Goal: Task Accomplishment & Management: Manage account settings

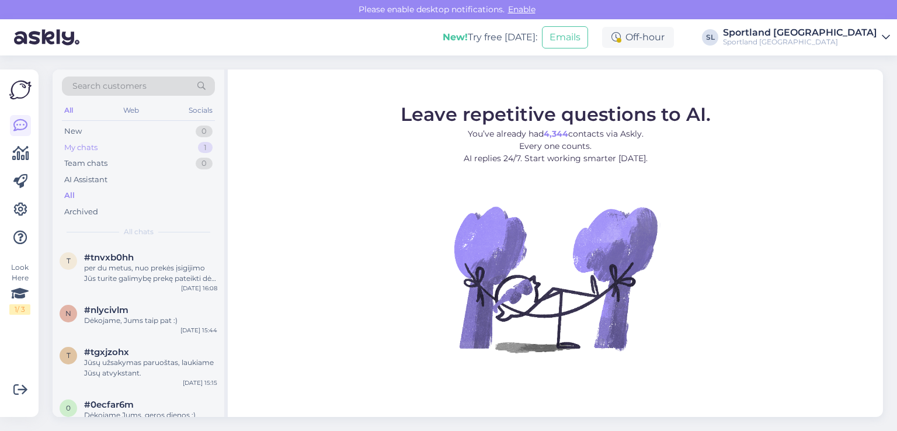
click at [122, 145] on div "My chats 1" at bounding box center [138, 148] width 153 height 16
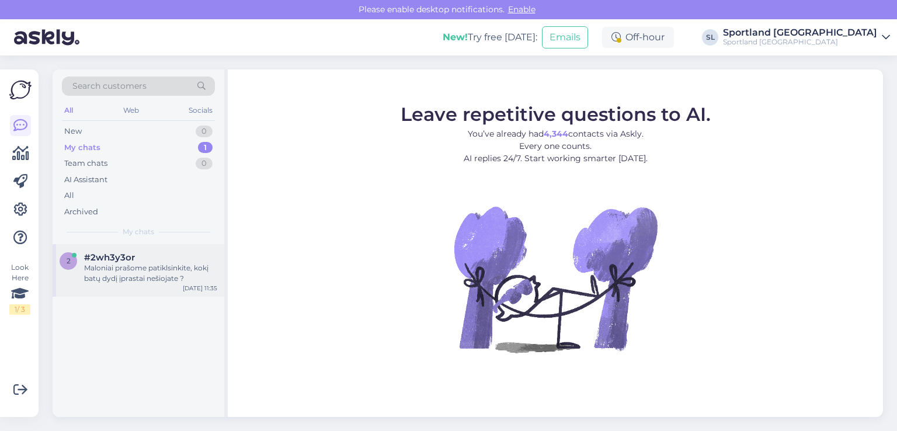
click at [124, 281] on div "Maloniai prašome patiklsinkite, kokį batų dydį įprastai nešiojate ?" at bounding box center [150, 273] width 133 height 21
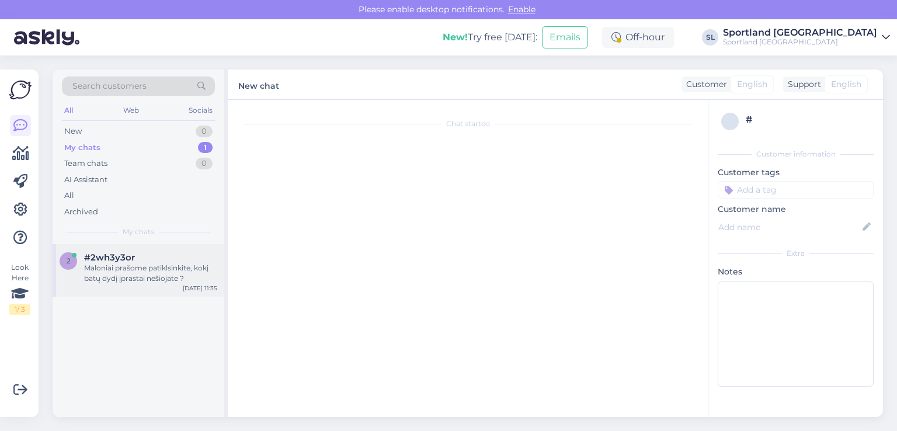
scroll to position [142, 0]
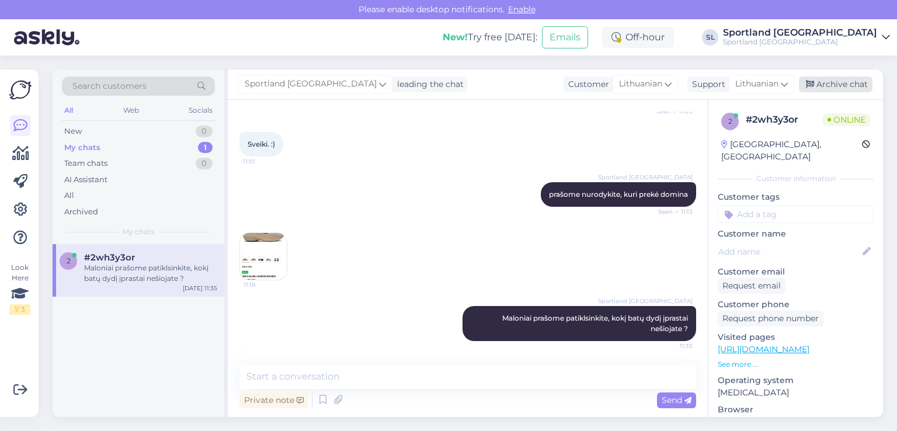
click at [821, 84] on div "Archive chat" at bounding box center [836, 84] width 74 height 16
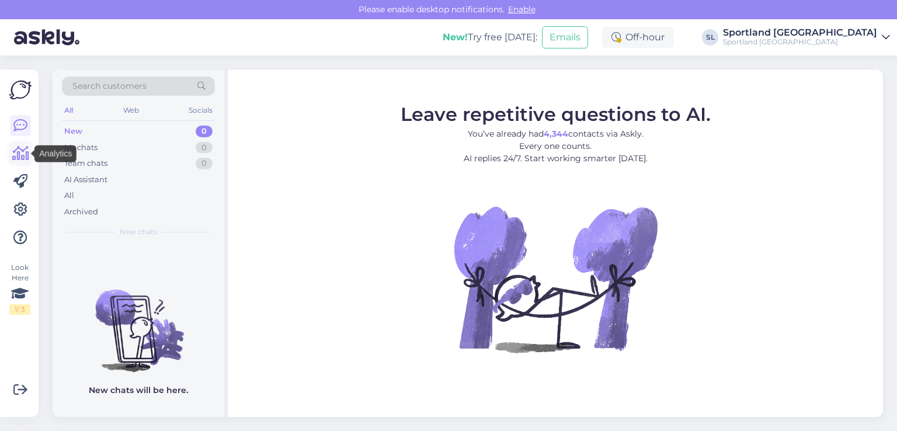
click at [22, 158] on icon at bounding box center [20, 154] width 17 height 14
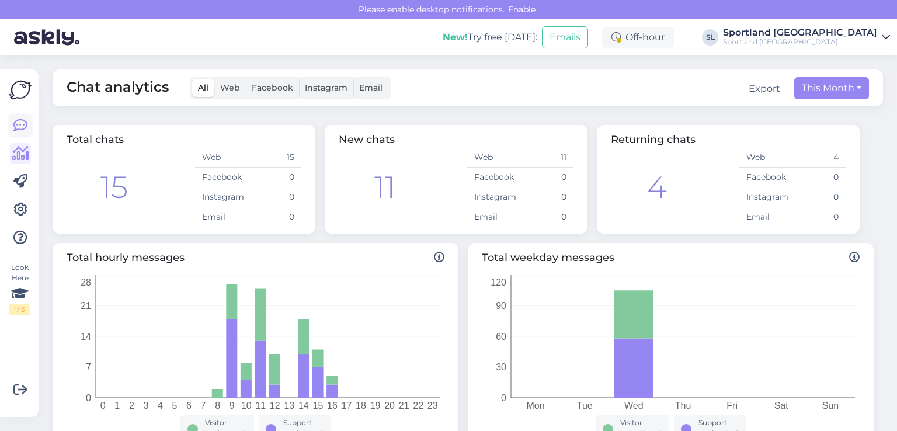
click at [22, 135] on link at bounding box center [20, 125] width 21 height 21
